Goal: Information Seeking & Learning: Learn about a topic

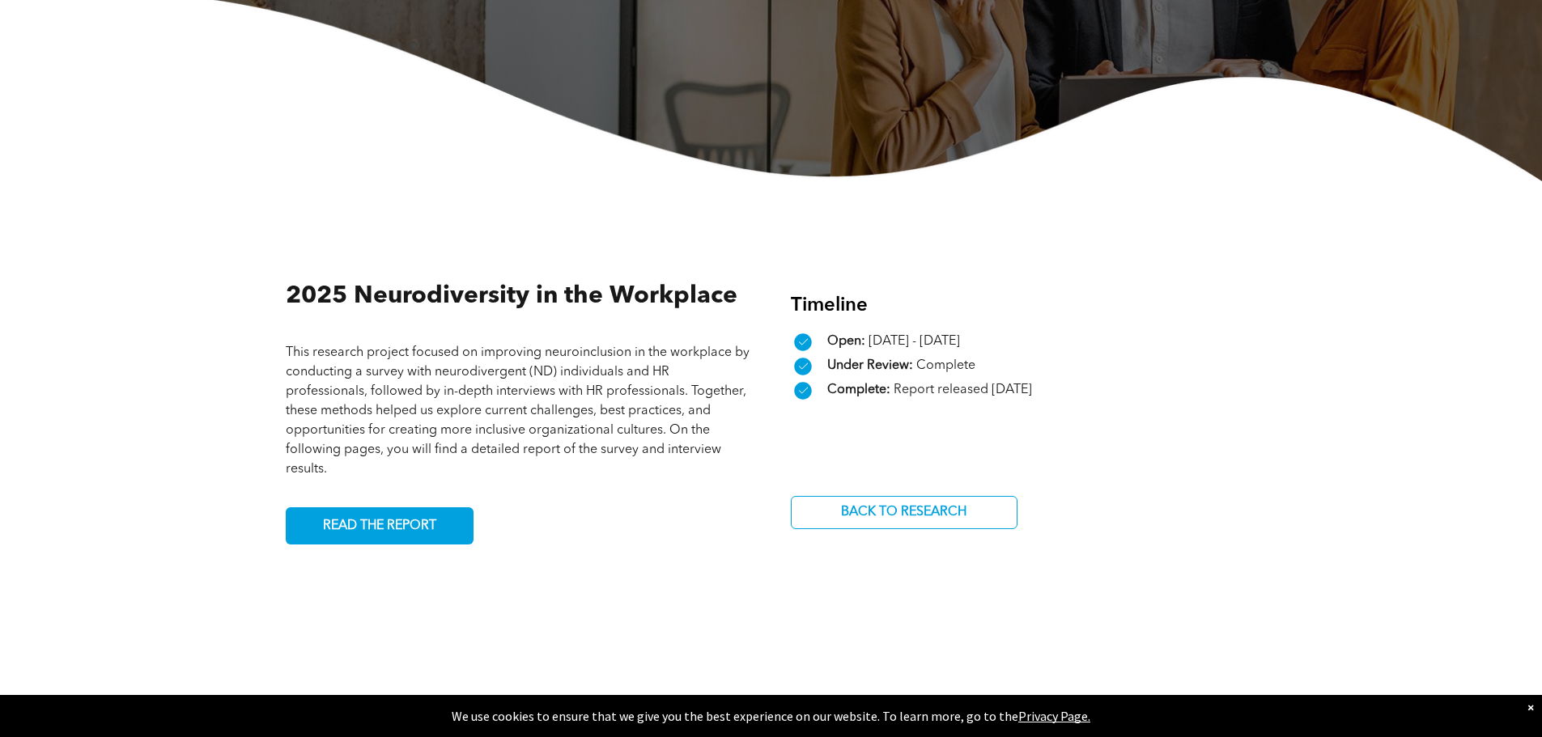
scroll to position [405, 0]
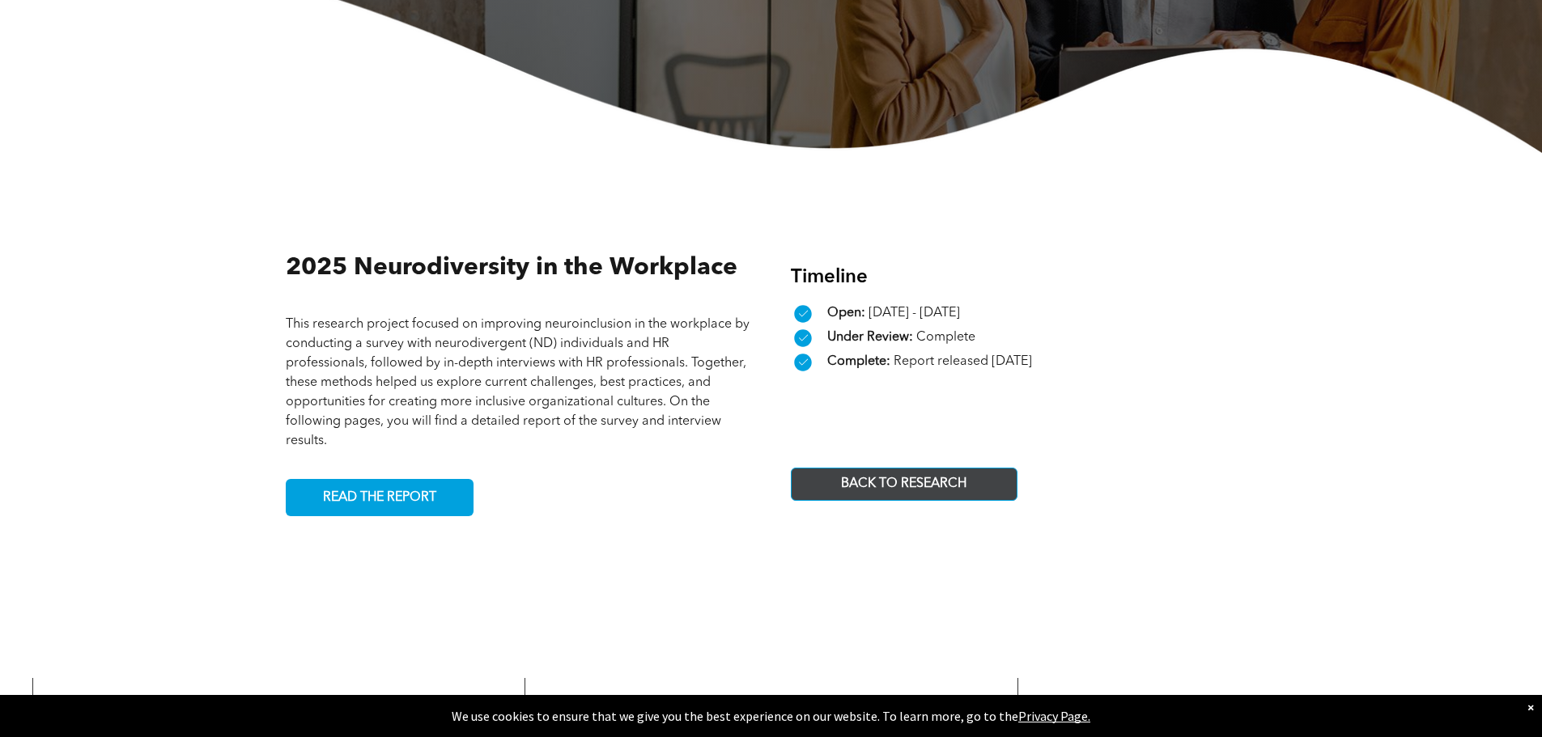
click at [910, 481] on span "BACK TO RESEARCH" at bounding box center [903, 485] width 137 height 32
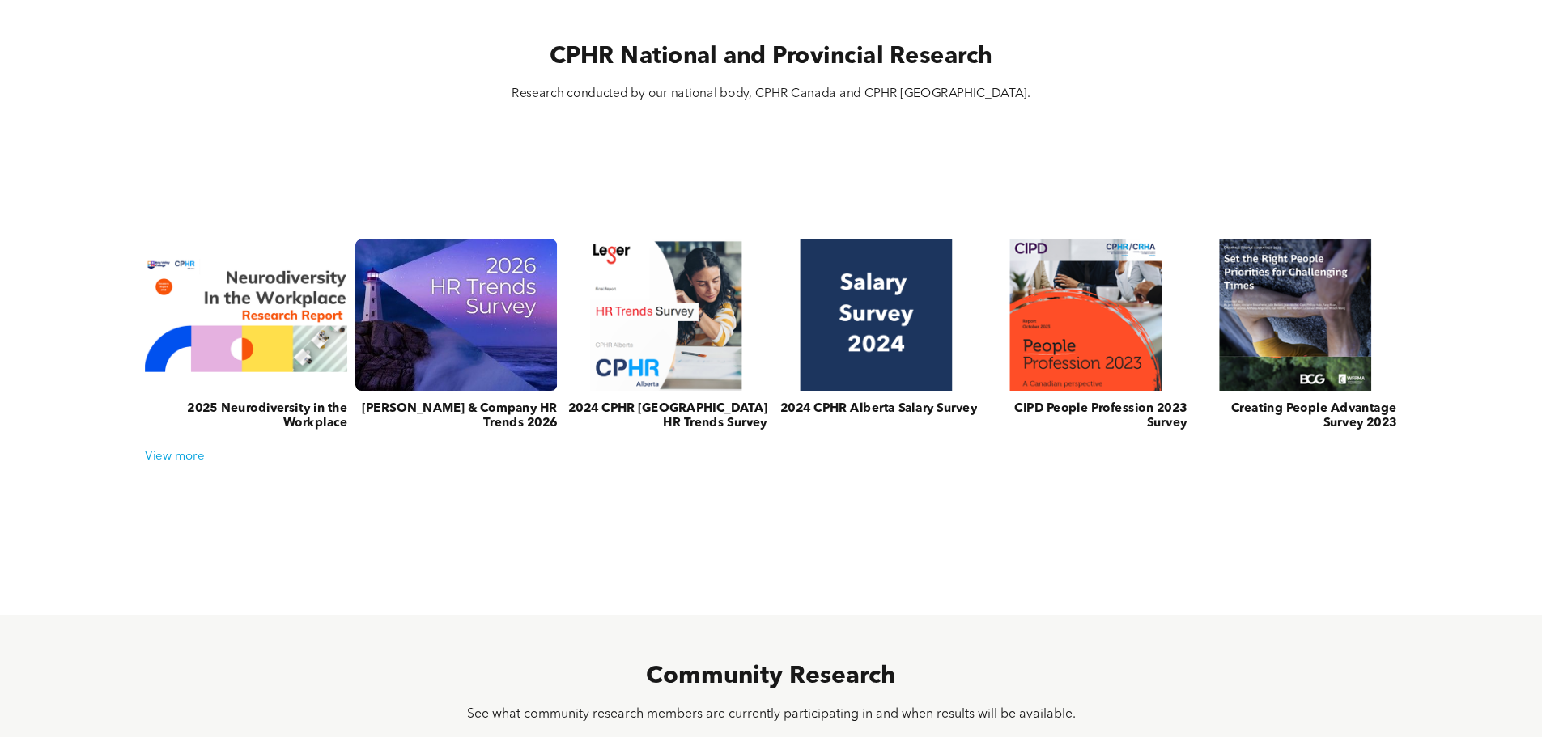
scroll to position [566, 0]
